Goal: Navigation & Orientation: Find specific page/section

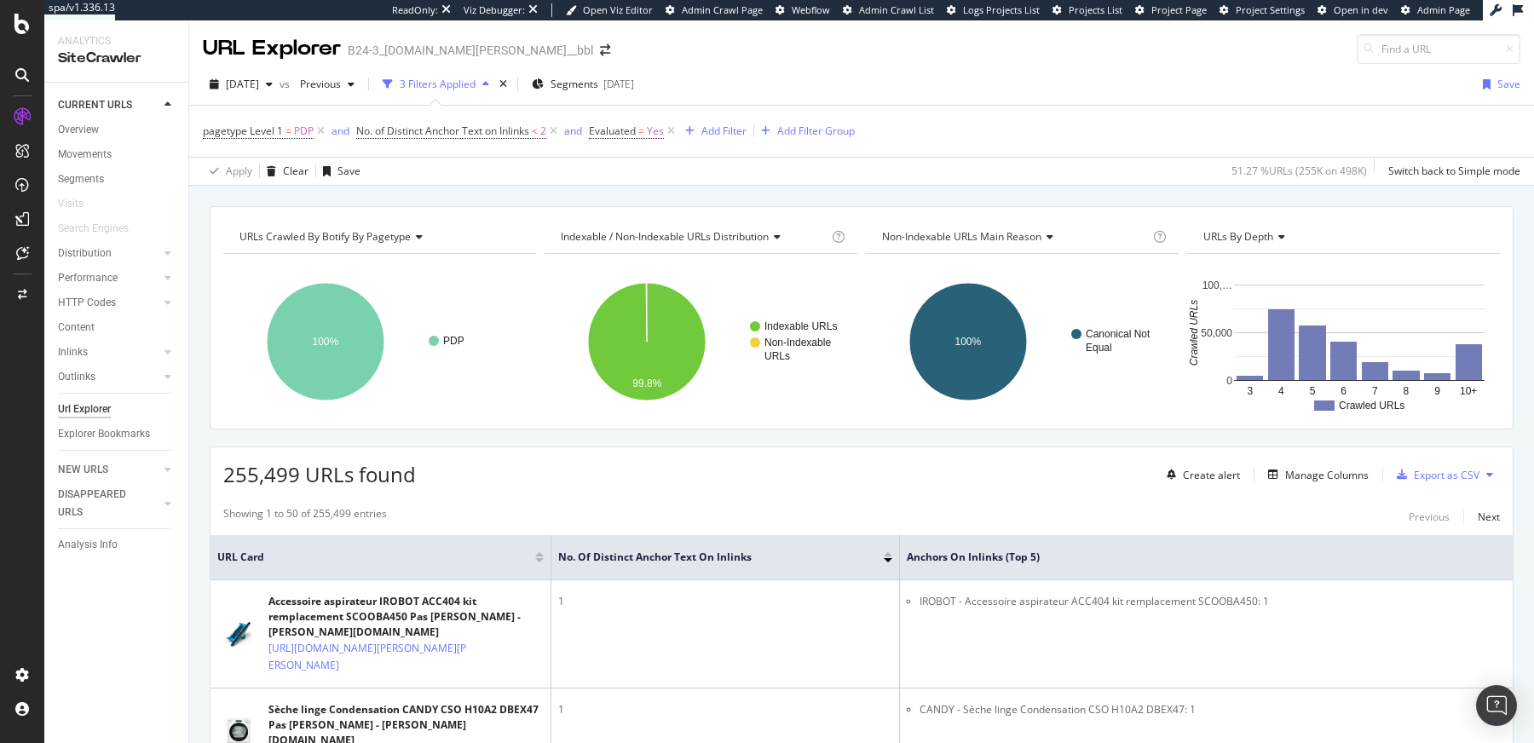
scroll to position [3107, 0]
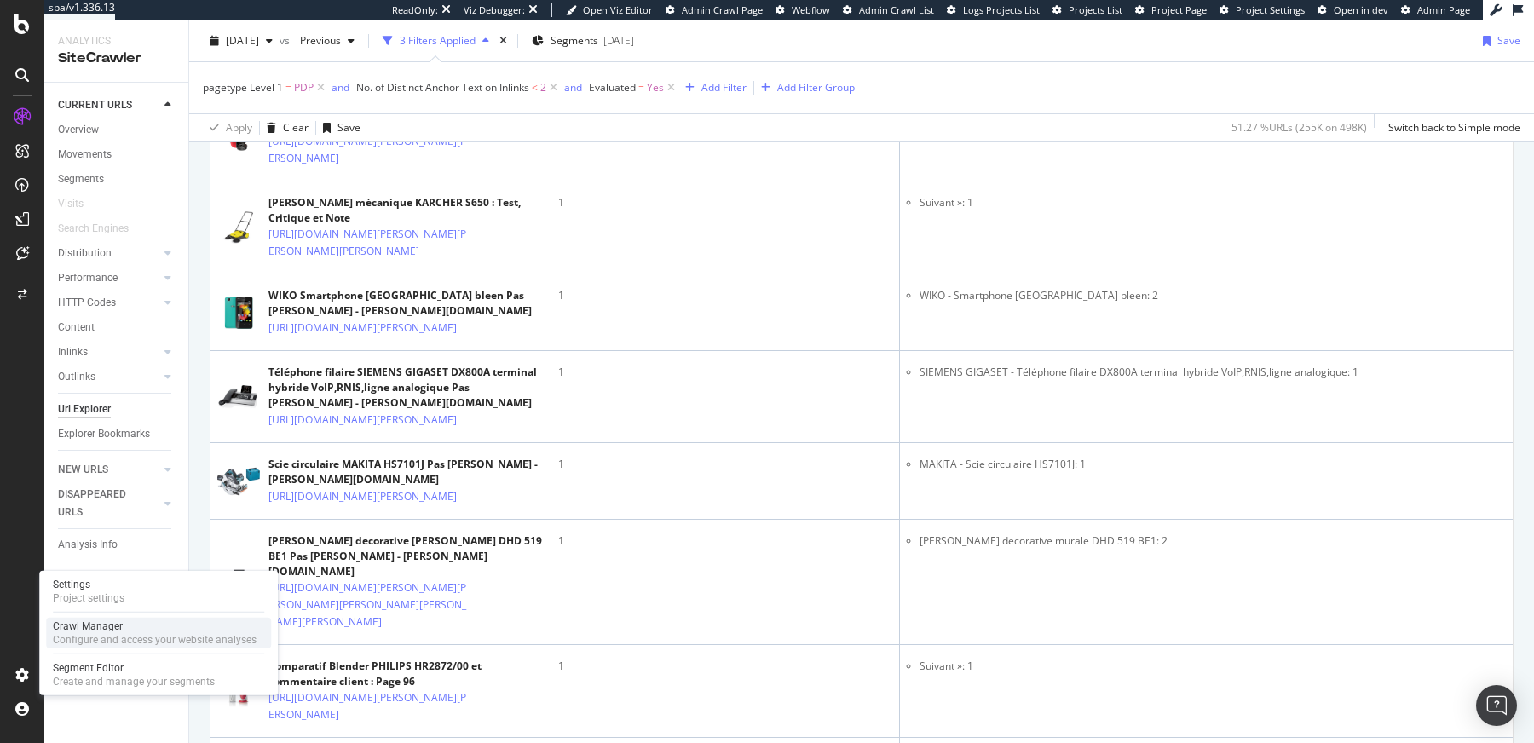
click at [98, 637] on div "Configure and access your website analyses" at bounding box center [155, 640] width 204 height 14
